Goal: Information Seeking & Learning: Learn about a topic

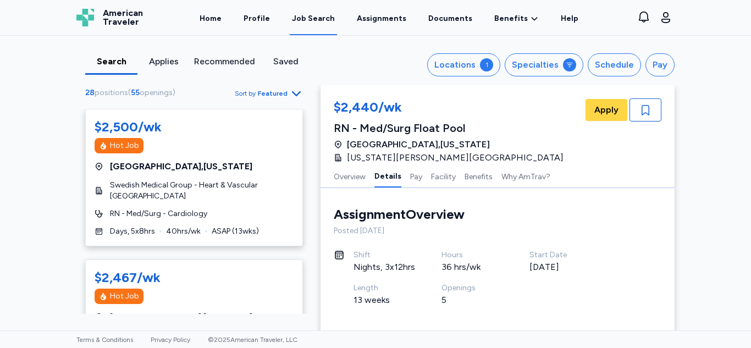
scroll to position [3111, 0]
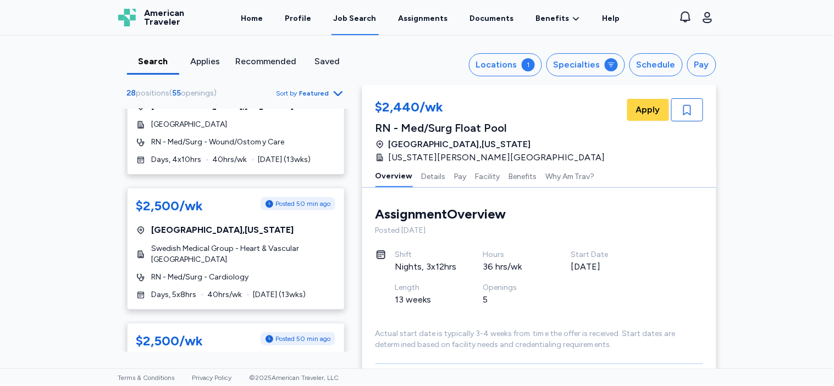
scroll to position [611, 0]
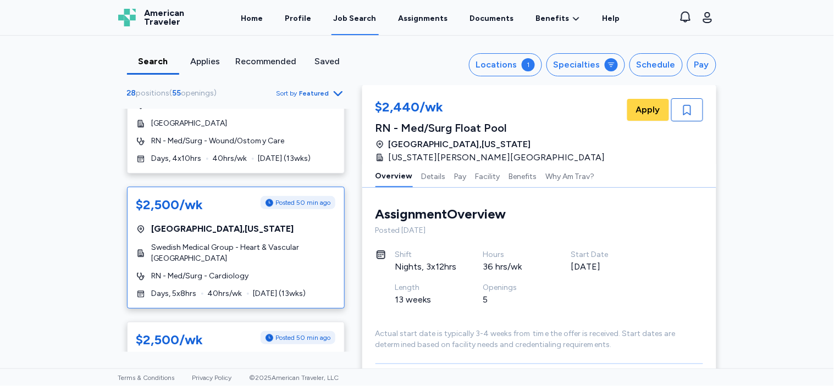
click at [221, 246] on span "Swedish Medical Group - Heart & Vascular [GEOGRAPHIC_DATA]" at bounding box center [244, 253] width 184 height 22
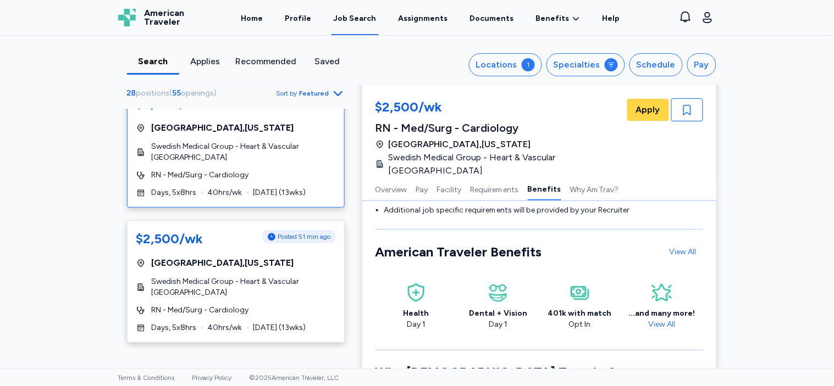
scroll to position [713, 0]
click at [207, 276] on span "Swedish Medical Group - Heart & Vascular [GEOGRAPHIC_DATA]" at bounding box center [244, 287] width 184 height 22
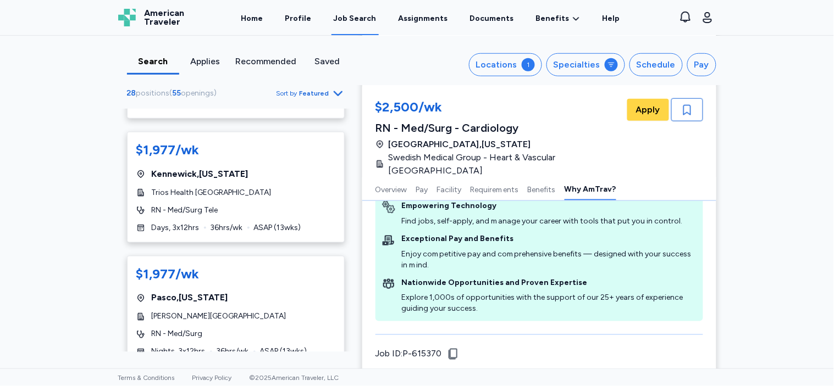
scroll to position [3342, 0]
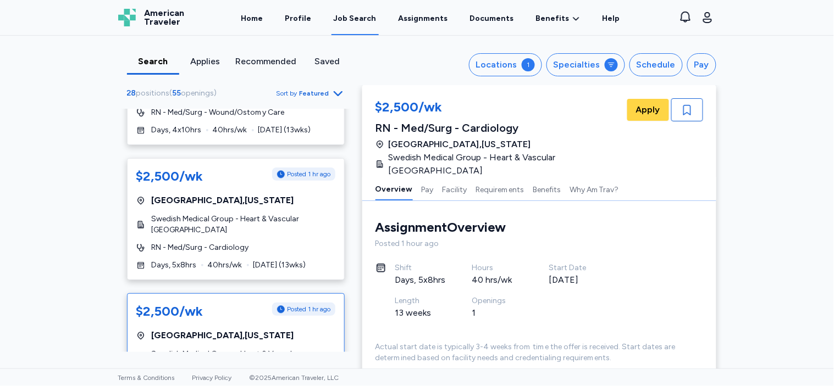
scroll to position [644, 0]
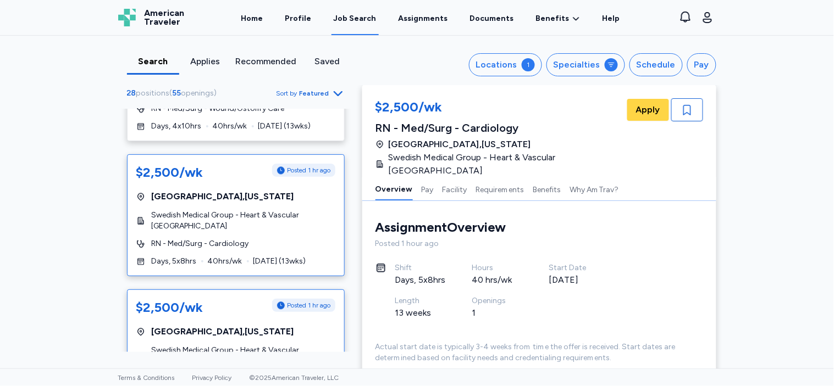
click at [255, 210] on span "Swedish Medical Group - Heart & Vascular [GEOGRAPHIC_DATA]" at bounding box center [244, 221] width 184 height 22
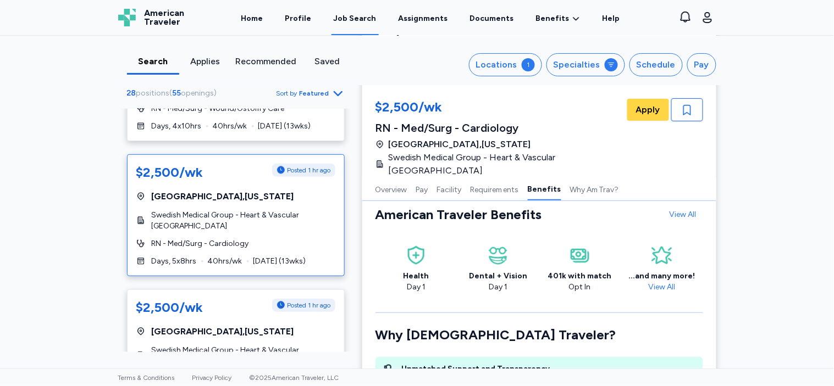
scroll to position [1181, 0]
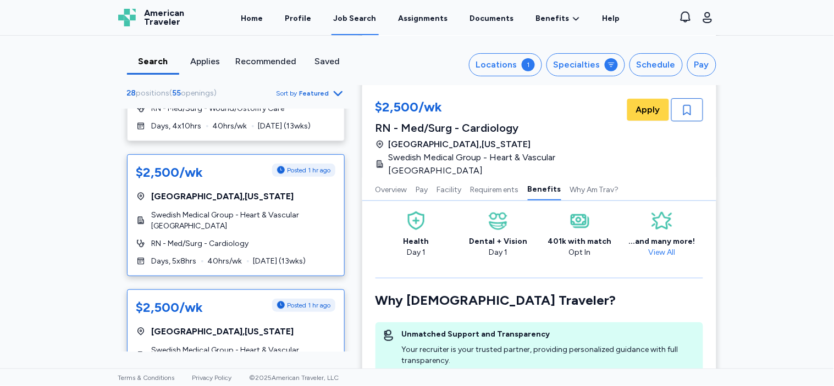
click at [226, 325] on span "Seattle , Washington" at bounding box center [223, 331] width 142 height 13
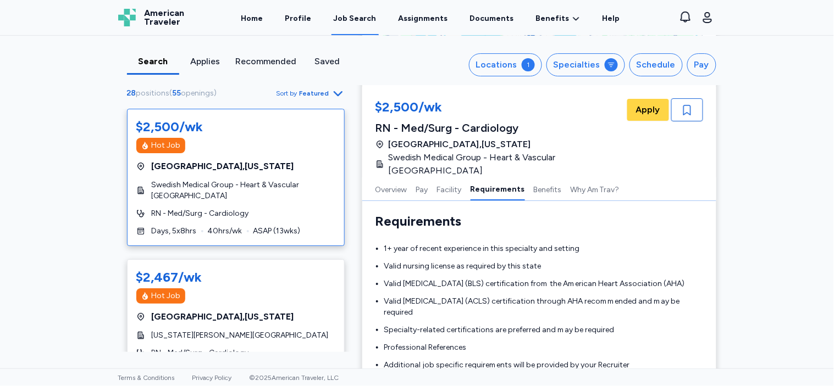
click at [229, 189] on span "Swedish Medical Group - Heart & Vascular [GEOGRAPHIC_DATA]" at bounding box center [244, 191] width 184 height 22
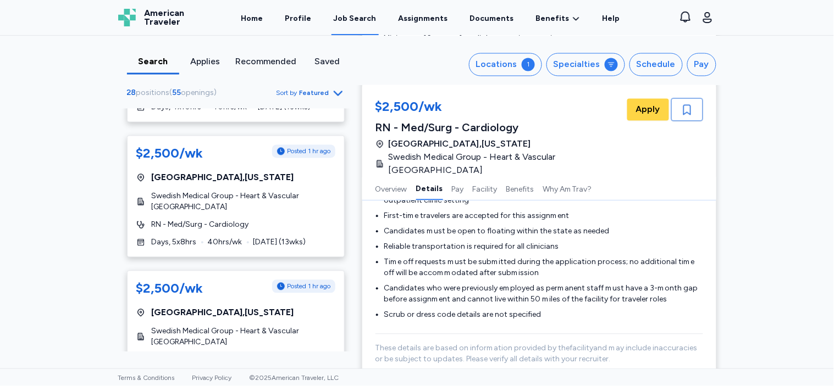
scroll to position [663, 0]
click at [179, 311] on div "$2,500/wk Posted 1 hr ago Seattle , Washington Swedish Medical Group - Heart & …" at bounding box center [236, 331] width 218 height 122
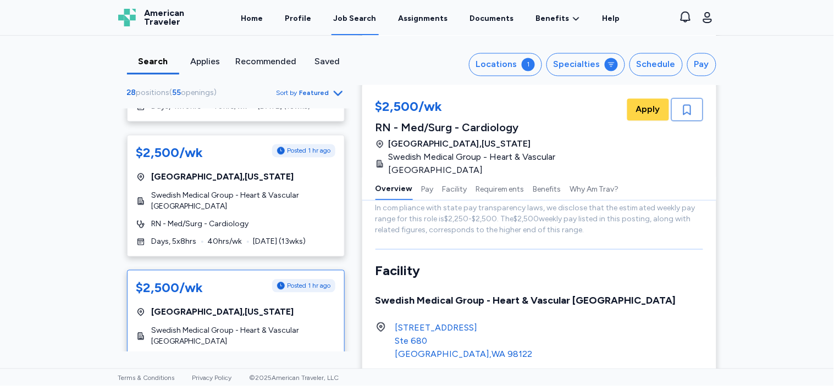
scroll to position [1, 0]
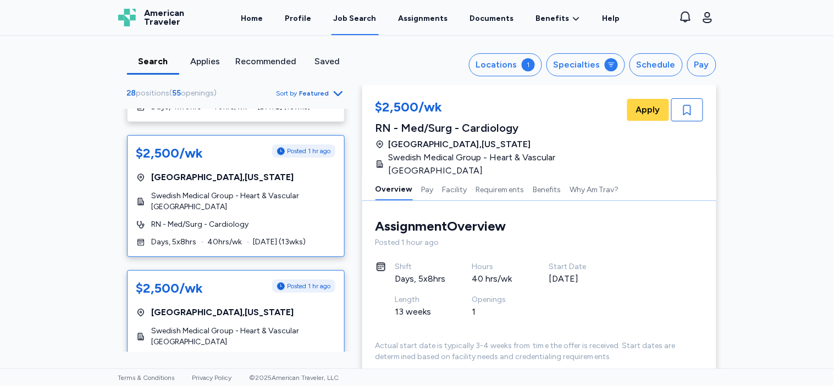
click at [249, 219] on div "RN - Med/Surg - Cardiology" at bounding box center [235, 224] width 199 height 11
click at [237, 306] on div "Seattle , Washington" at bounding box center [235, 312] width 199 height 13
click at [229, 219] on span "RN - Med/Surg - Cardiology" at bounding box center [200, 224] width 97 height 11
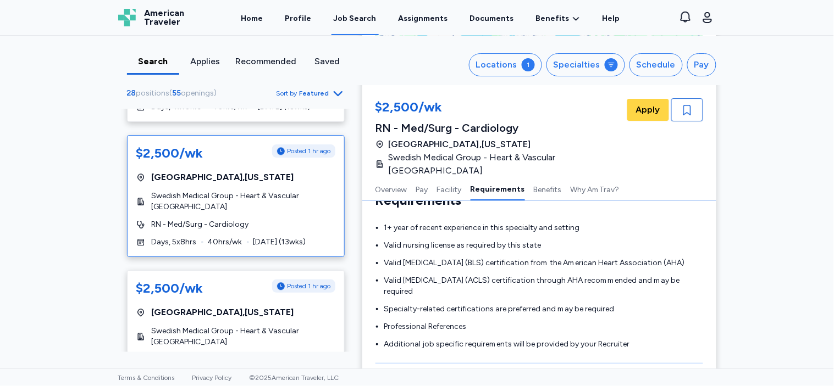
scroll to position [975, 0]
